Goal: Task Accomplishment & Management: Use online tool/utility

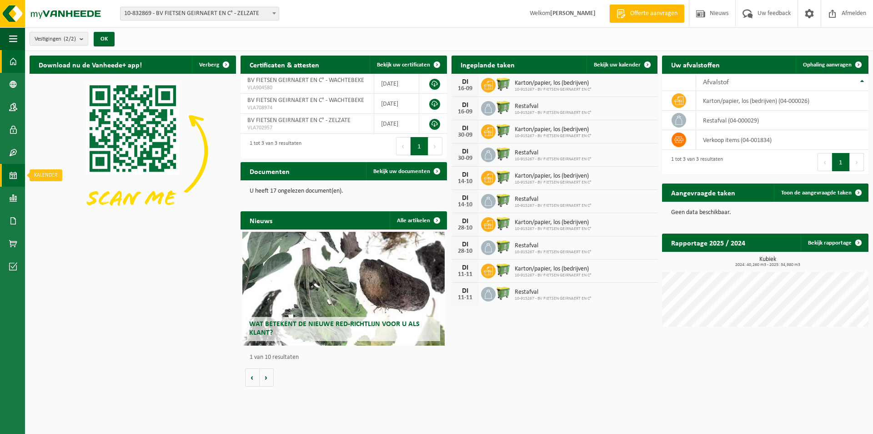
click at [12, 179] on span at bounding box center [13, 175] width 8 height 23
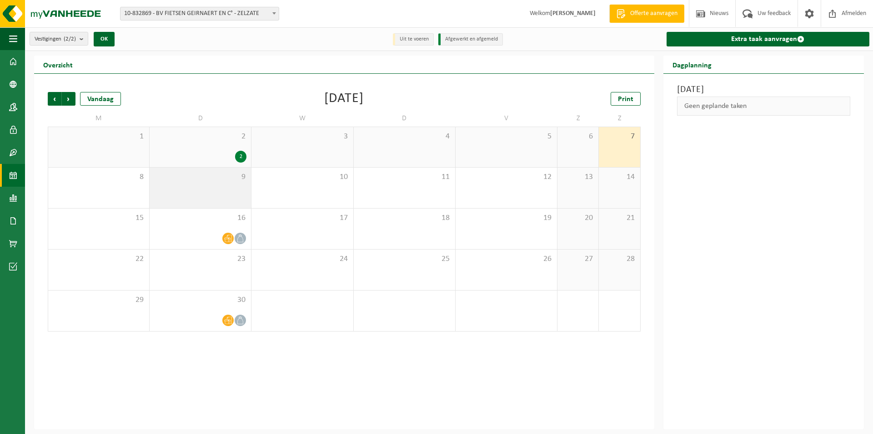
click at [194, 192] on div "9" at bounding box center [200, 187] width 101 height 40
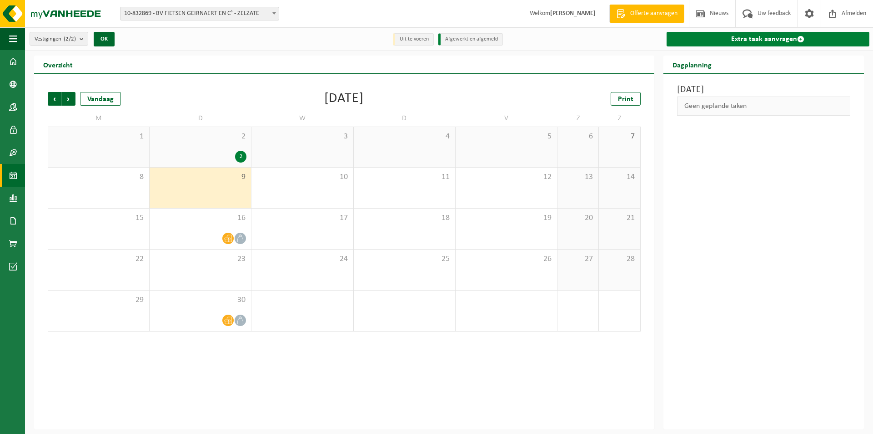
click at [765, 36] on link "Extra taak aanvragen" at bounding box center [768, 39] width 203 height 15
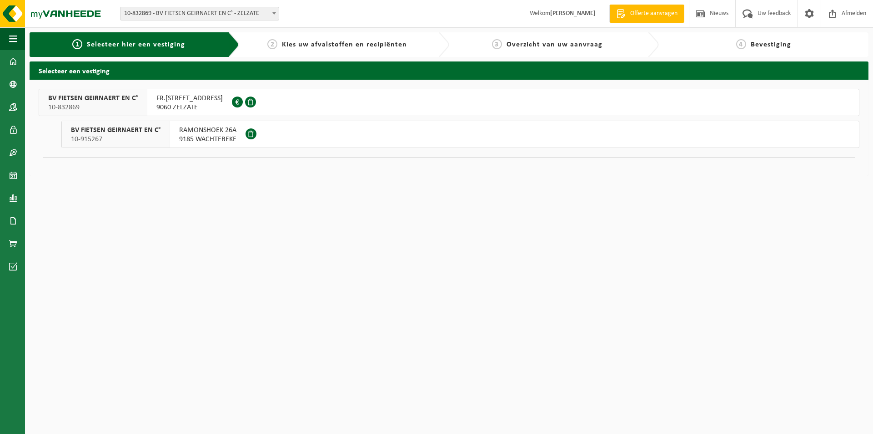
click at [246, 136] on div at bounding box center [252, 134] width 13 height 26
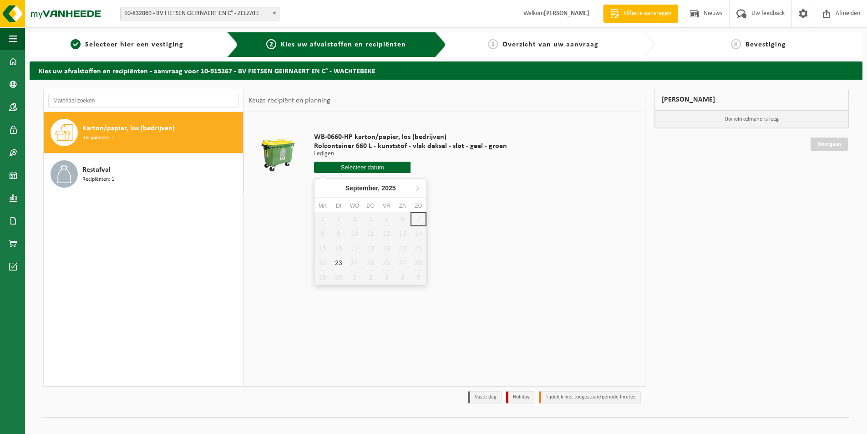
click at [371, 167] on input "text" at bounding box center [362, 166] width 96 height 11
click at [338, 233] on div "1 2 3 4 5 6 7 8 9 10 11 12 13 14 15 16 17 18 19 20 21 22 23 24 25 26 27 28 29 3…" at bounding box center [370, 248] width 112 height 73
click at [338, 232] on div "1 2 3 4 5 6 7 8 9 10 11 12 13 14 15 16 17 18 19 20 21 22 23 24 25 26 27 28 29 3…" at bounding box center [370, 248] width 112 height 73
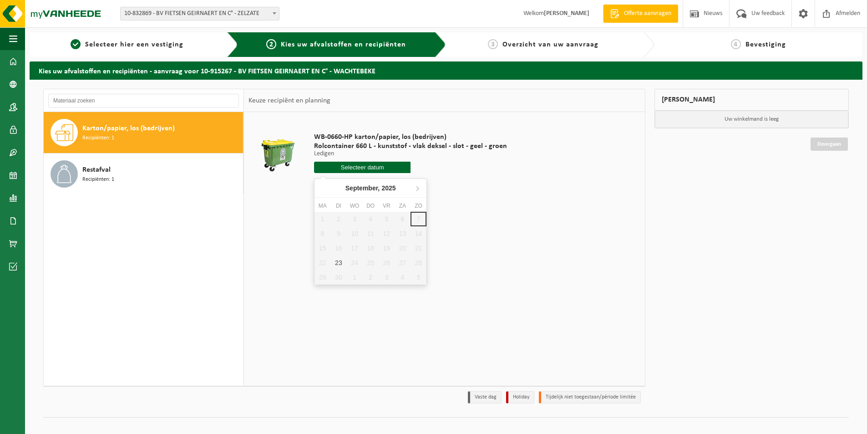
click at [275, 121] on td at bounding box center [277, 154] width 59 height 77
